Goal: Register for event/course

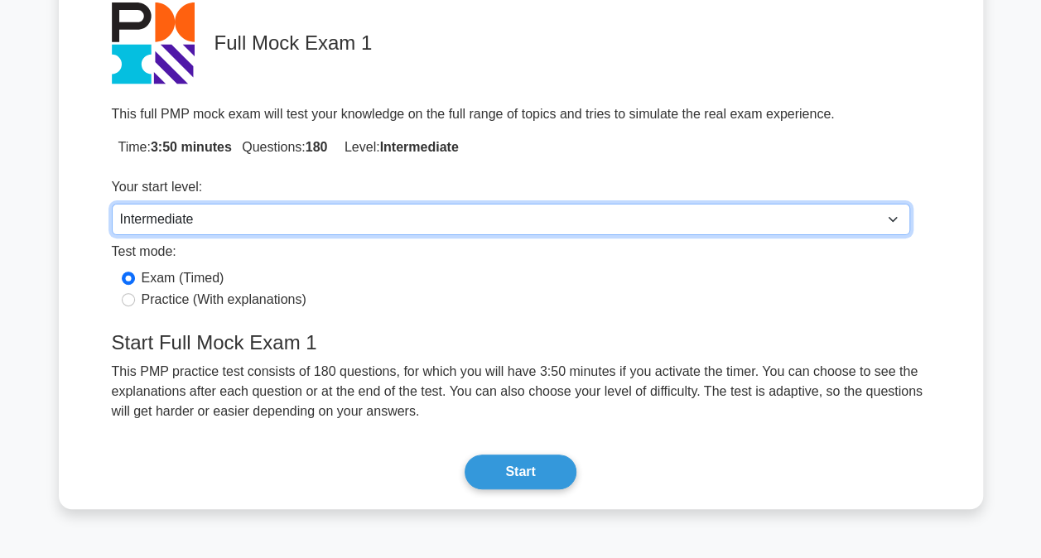
click at [844, 217] on select "Beginner Intermediate Expert" at bounding box center [511, 219] width 798 height 31
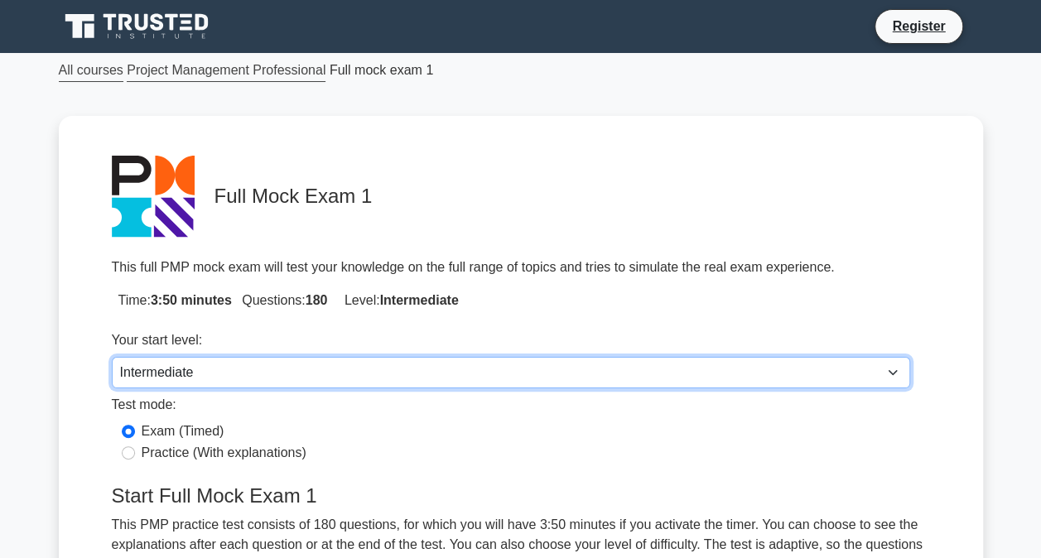
scroll to position [197, 0]
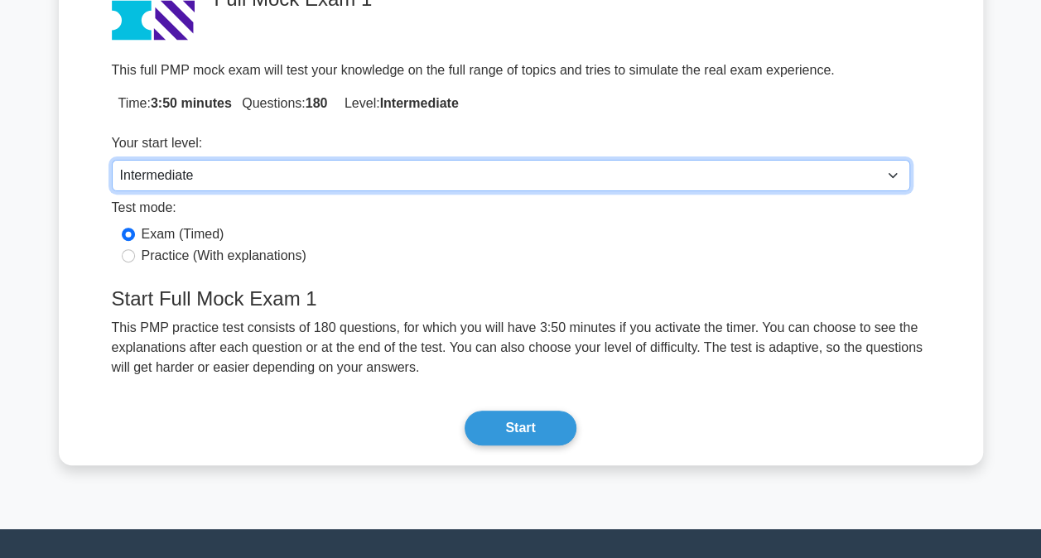
click at [697, 164] on select "Beginner Intermediate Expert" at bounding box center [511, 175] width 798 height 31
select select "expert"
click at [112, 160] on select "Beginner Intermediate Expert" at bounding box center [511, 175] width 798 height 31
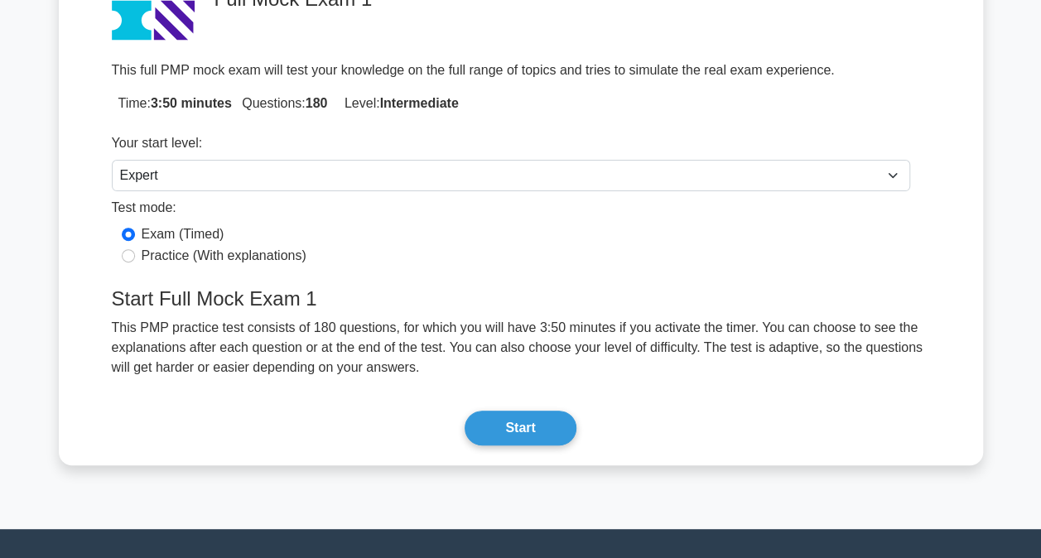
click at [219, 257] on label "Practice (With explanations)" at bounding box center [224, 256] width 165 height 20
click at [135, 257] on input "Practice (With explanations)" at bounding box center [128, 255] width 13 height 13
radio input "true"
click at [204, 229] on label "Exam (Timed)" at bounding box center [183, 234] width 83 height 20
click at [135, 229] on input "Exam (Timed)" at bounding box center [128, 234] width 13 height 13
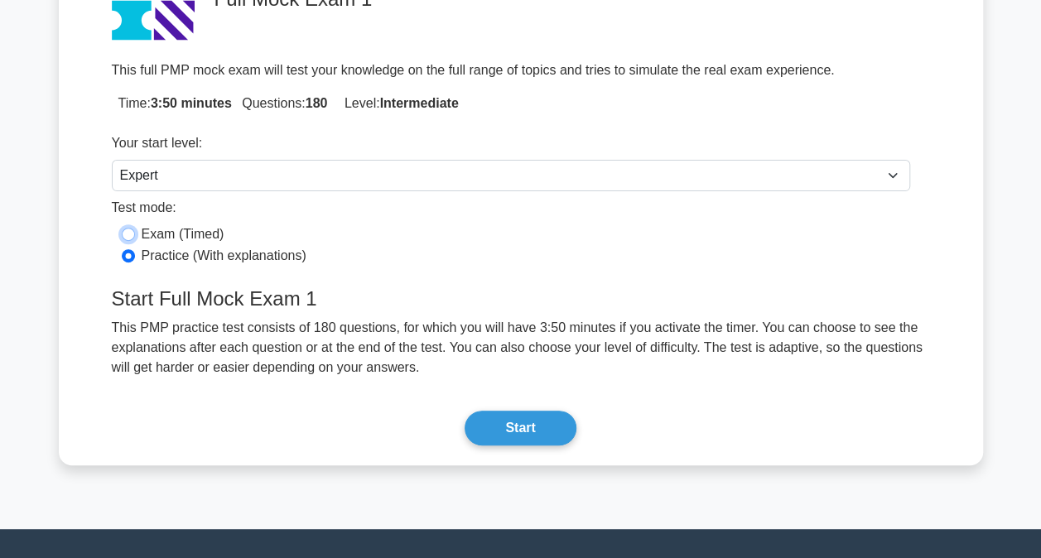
radio input "true"
click at [532, 424] on button "Start" at bounding box center [519, 428] width 111 height 35
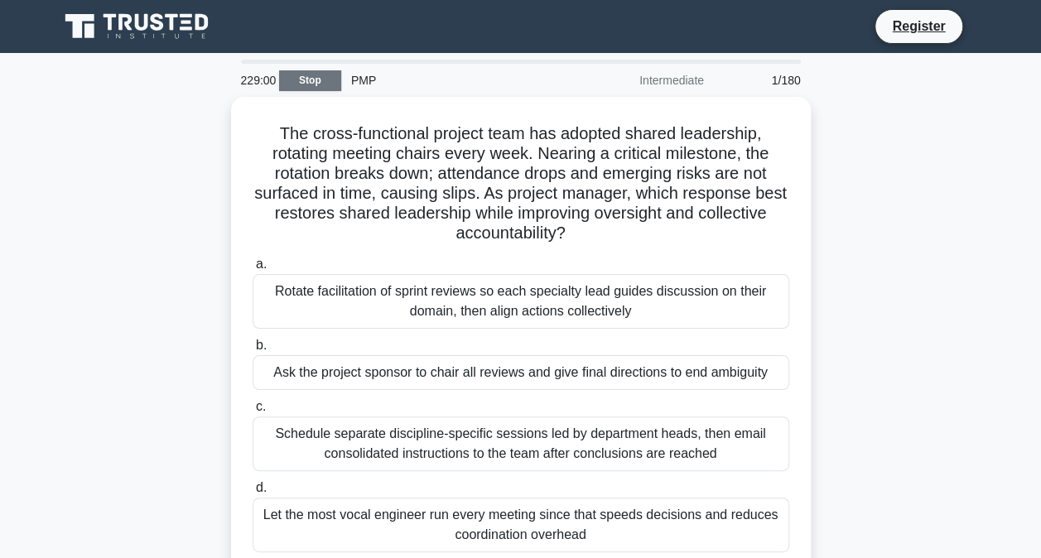
click at [297, 83] on link "Stop" at bounding box center [310, 80] width 62 height 21
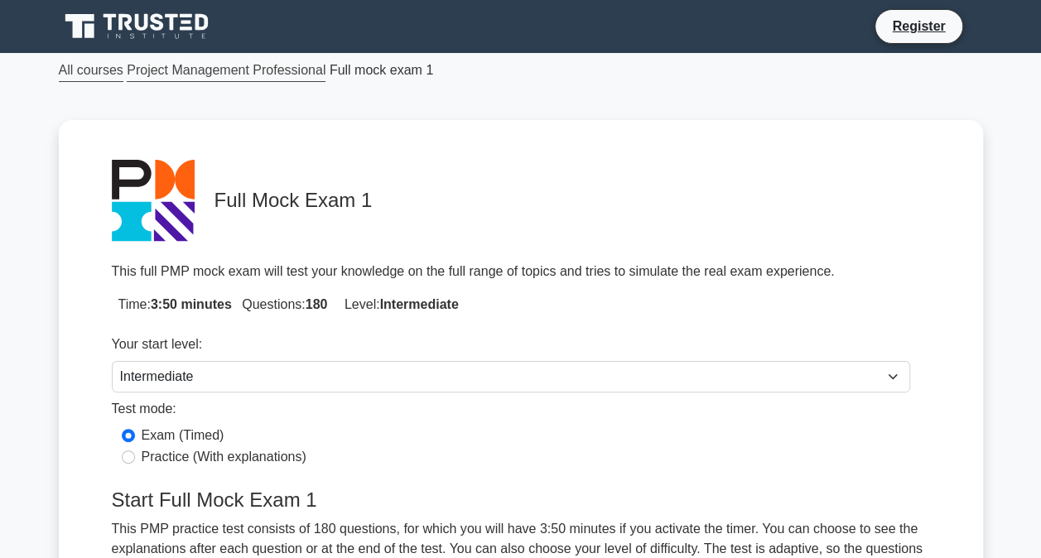
scroll to position [156, 0]
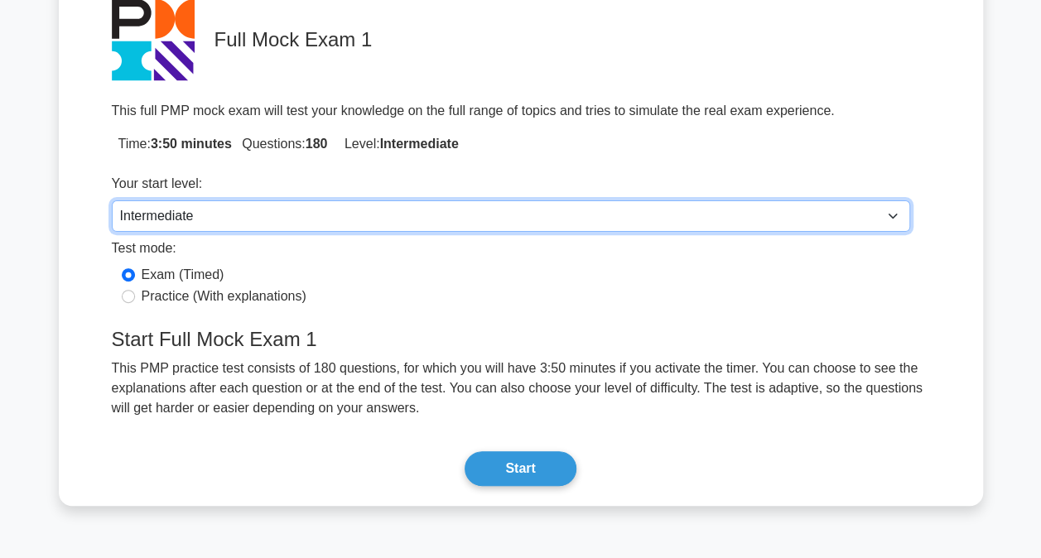
click at [335, 209] on select "Beginner Intermediate Expert" at bounding box center [511, 215] width 798 height 31
click at [112, 200] on select "Beginner Intermediate Expert" at bounding box center [511, 215] width 798 height 31
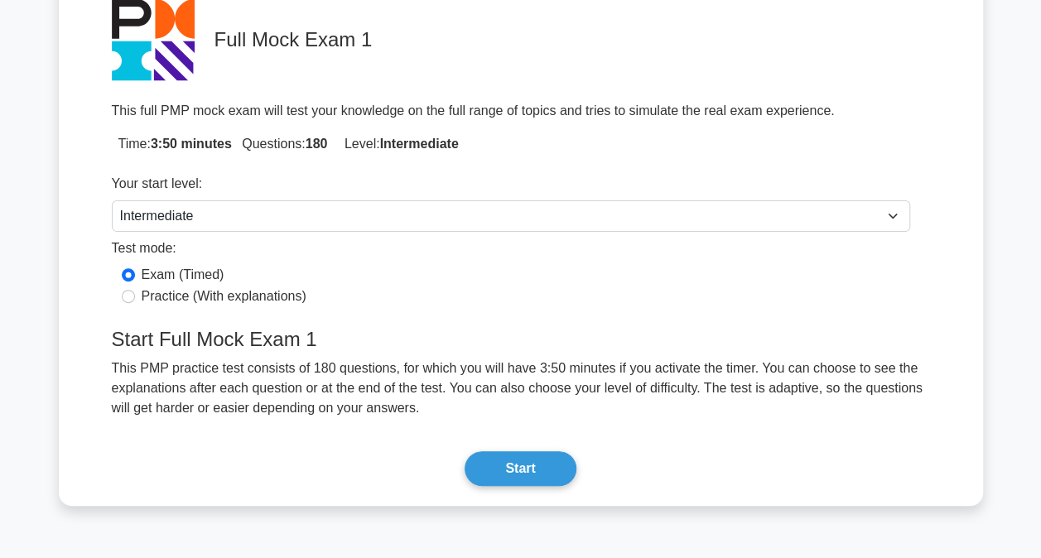
click at [616, 169] on div "Your start level: Beginner Intermediate Expert" at bounding box center [511, 199] width 818 height 65
click at [570, 256] on div "Test mode:" at bounding box center [511, 251] width 798 height 26
click at [548, 195] on div "Your start level:" at bounding box center [511, 187] width 798 height 26
click at [510, 253] on div "Test mode:" at bounding box center [511, 251] width 798 height 26
click at [498, 192] on div "Your start level:" at bounding box center [511, 187] width 798 height 26
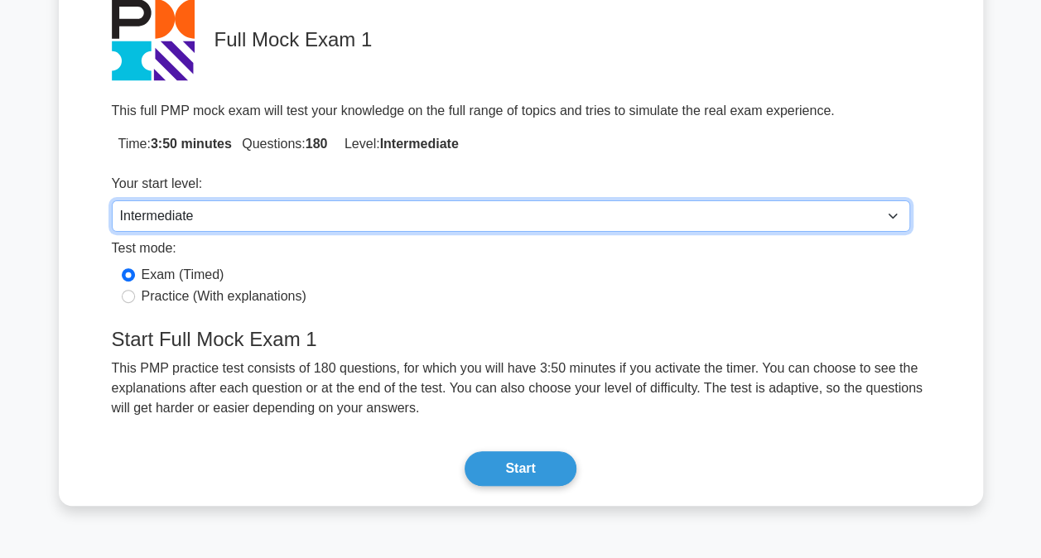
click at [469, 225] on select "Beginner Intermediate Expert" at bounding box center [511, 215] width 798 height 31
click at [112, 200] on select "Beginner Intermediate Expert" at bounding box center [511, 215] width 798 height 31
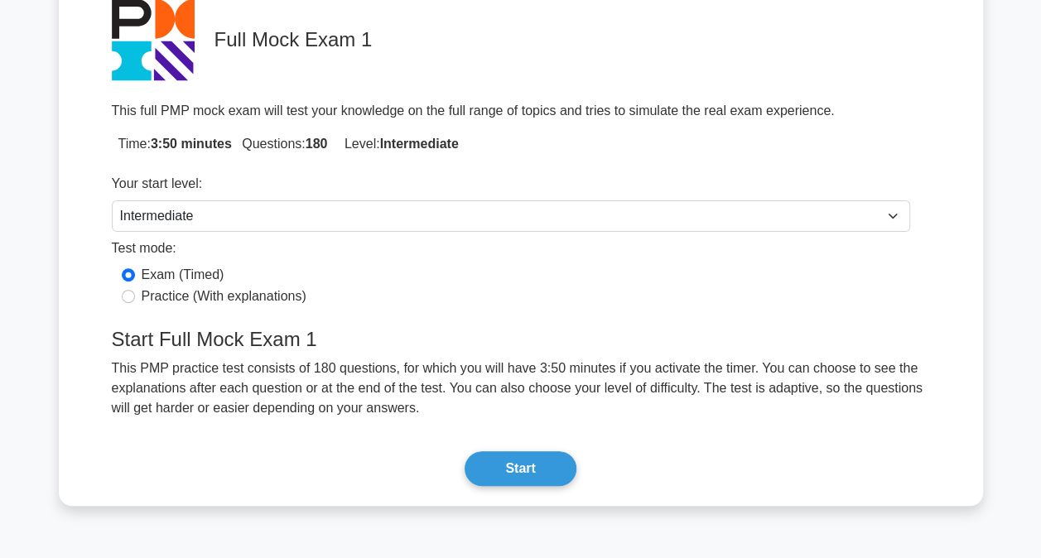
click at [241, 295] on label "Practice (With explanations)" at bounding box center [224, 296] width 165 height 20
click at [135, 295] on input "Practice (With explanations)" at bounding box center [128, 296] width 13 height 13
radio input "true"
click at [212, 275] on label "Exam (Timed)" at bounding box center [183, 275] width 83 height 20
click at [135, 275] on input "Exam (Timed)" at bounding box center [128, 274] width 13 height 13
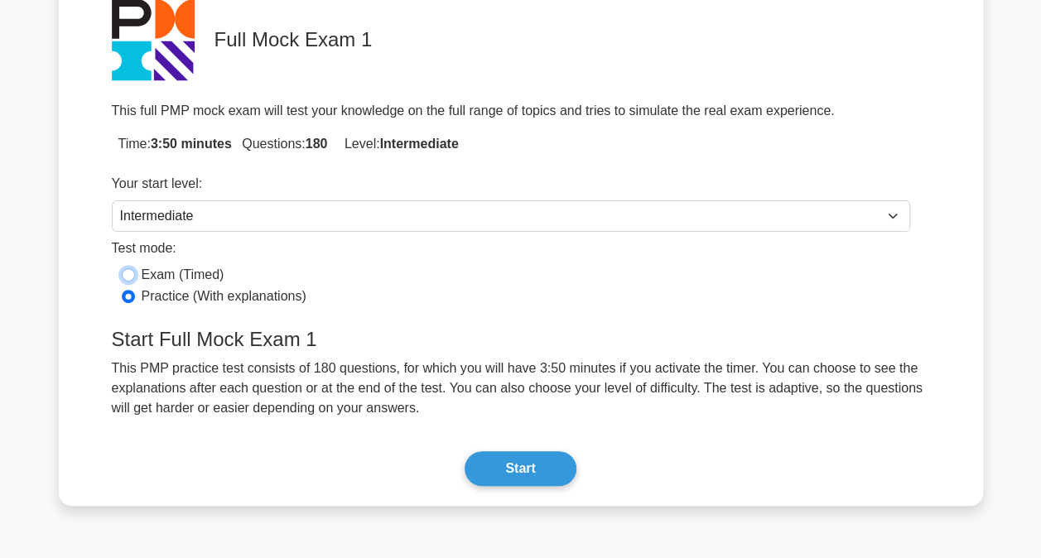
radio input "true"
click at [212, 286] on label "Practice (With explanations)" at bounding box center [224, 296] width 165 height 20
click at [135, 290] on input "Practice (With explanations)" at bounding box center [128, 296] width 13 height 13
radio input "true"
click at [194, 277] on label "Exam (Timed)" at bounding box center [183, 275] width 83 height 20
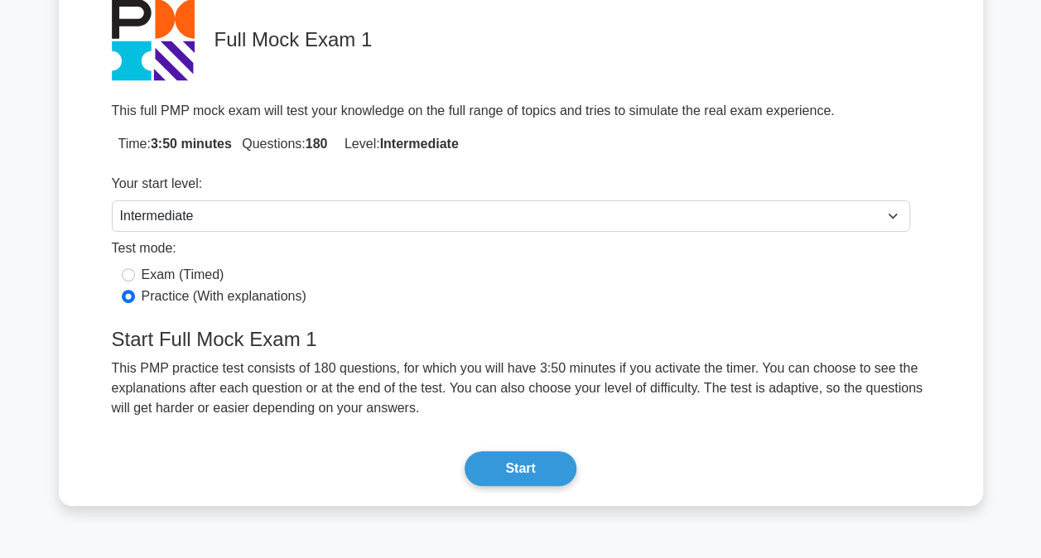
click at [135, 277] on input "Exam (Timed)" at bounding box center [128, 274] width 13 height 13
radio input "true"
click at [195, 302] on label "Practice (With explanations)" at bounding box center [224, 296] width 165 height 20
click at [135, 302] on input "Practice (With explanations)" at bounding box center [128, 296] width 13 height 13
radio input "true"
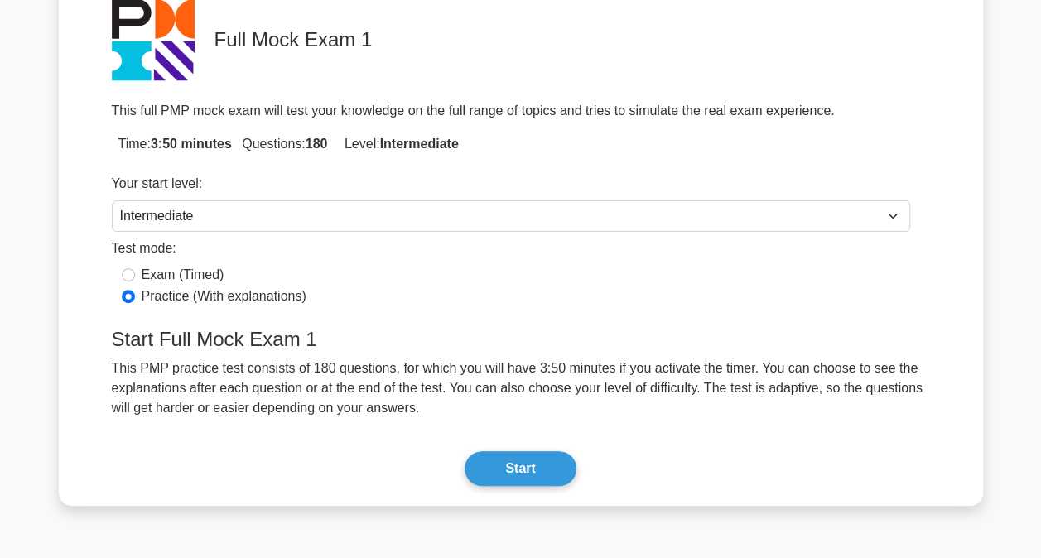
click at [191, 278] on label "Exam (Timed)" at bounding box center [183, 275] width 83 height 20
click at [135, 278] on input "Exam (Timed)" at bounding box center [128, 274] width 13 height 13
radio input "true"
click at [193, 293] on label "Practice (With explanations)" at bounding box center [224, 296] width 165 height 20
click at [135, 293] on input "Practice (With explanations)" at bounding box center [128, 296] width 13 height 13
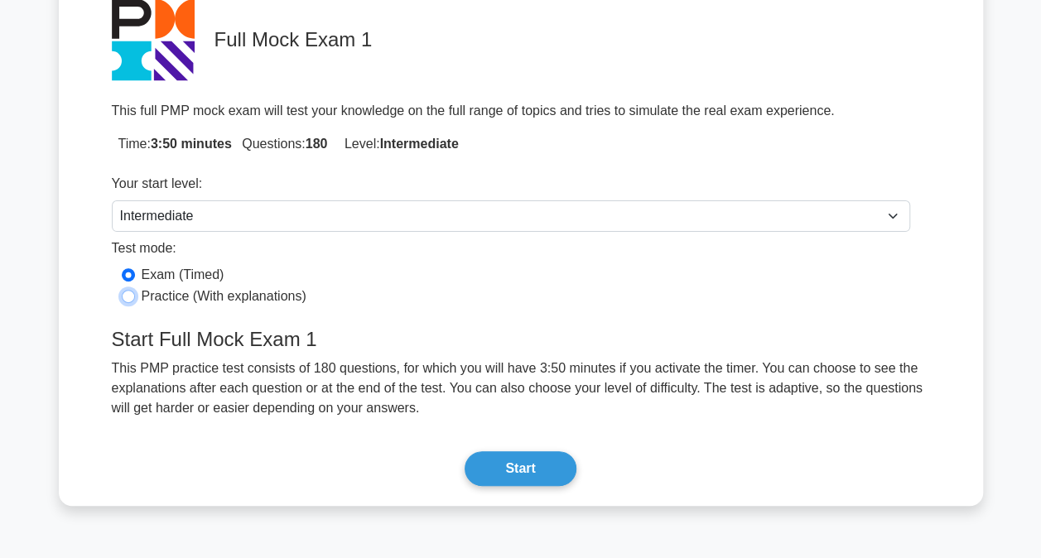
radio input "true"
click at [185, 273] on label "Exam (Timed)" at bounding box center [183, 275] width 83 height 20
click at [135, 273] on input "Exam (Timed)" at bounding box center [128, 274] width 13 height 13
radio input "true"
click at [541, 459] on button "Start" at bounding box center [519, 468] width 111 height 35
